Goal: Find specific page/section: Find specific page/section

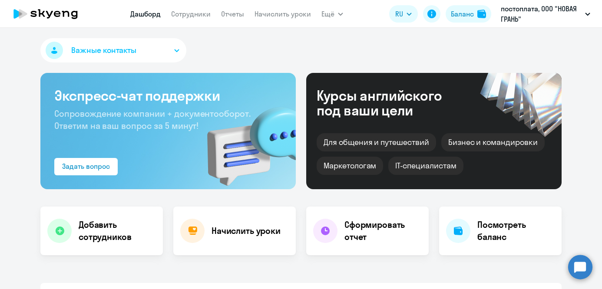
select select "30"
click at [195, 13] on link "Сотрудники" at bounding box center [191, 14] width 40 height 9
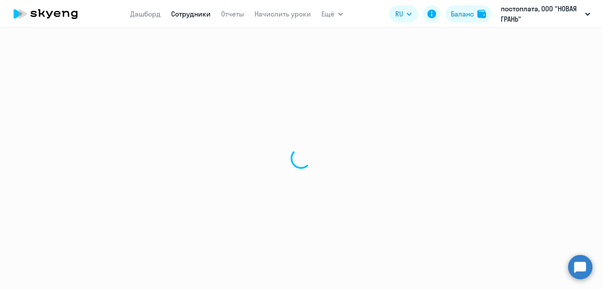
select select "30"
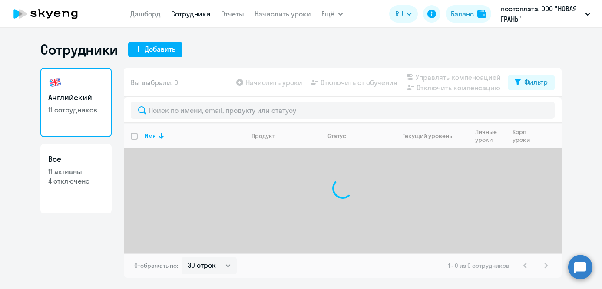
select select "30"
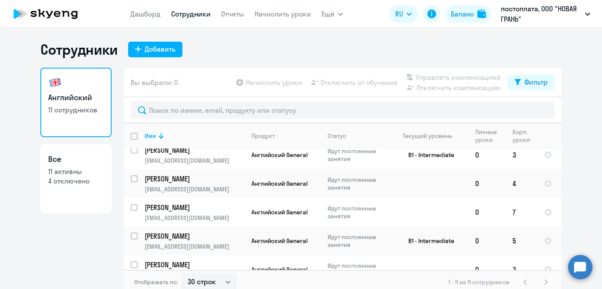
scroll to position [191, 0]
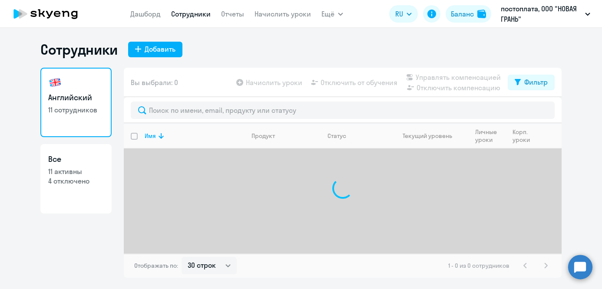
select select "30"
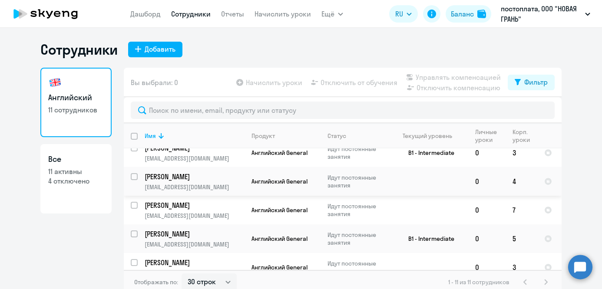
scroll to position [191, 0]
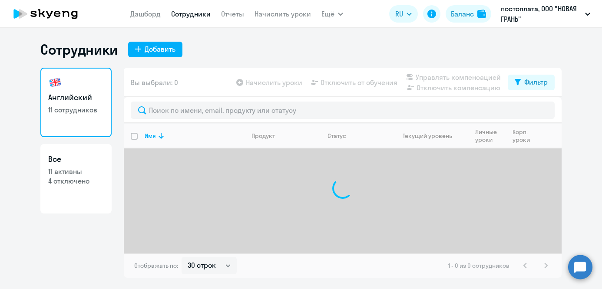
select select "30"
